Goal: Task Accomplishment & Management: Manage account settings

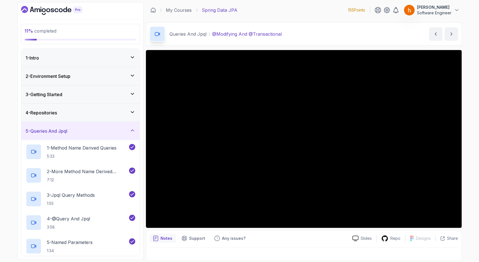
scroll to position [138, 0]
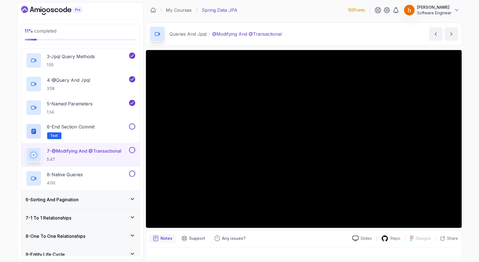
click at [458, 11] on icon at bounding box center [457, 10] width 6 height 6
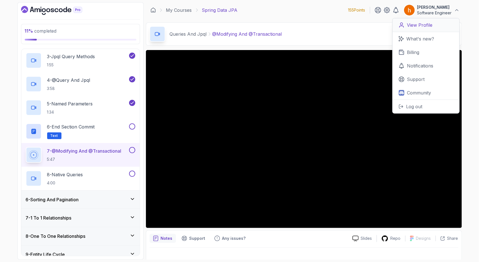
click at [426, 23] on p "View Profile" at bounding box center [420, 25] width 26 height 7
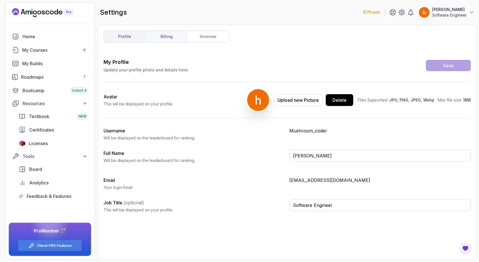
click at [182, 37] on link "billing" at bounding box center [166, 36] width 42 height 11
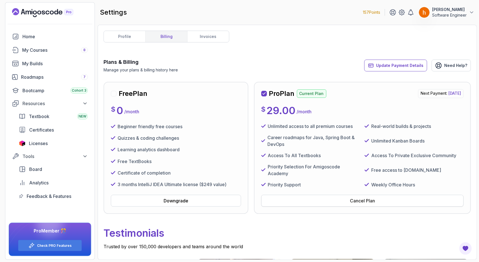
click at [350, 197] on button "Cancel Plan" at bounding box center [362, 201] width 202 height 12
click at [352, 198] on div "Cancel Plan" at bounding box center [362, 200] width 25 height 7
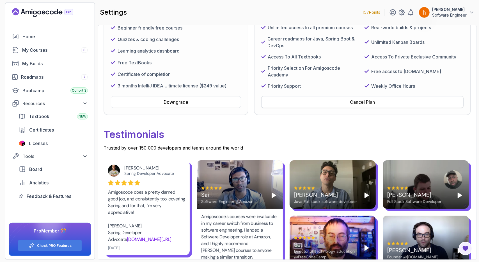
scroll to position [99, 0]
